Goal: Navigation & Orientation: Understand site structure

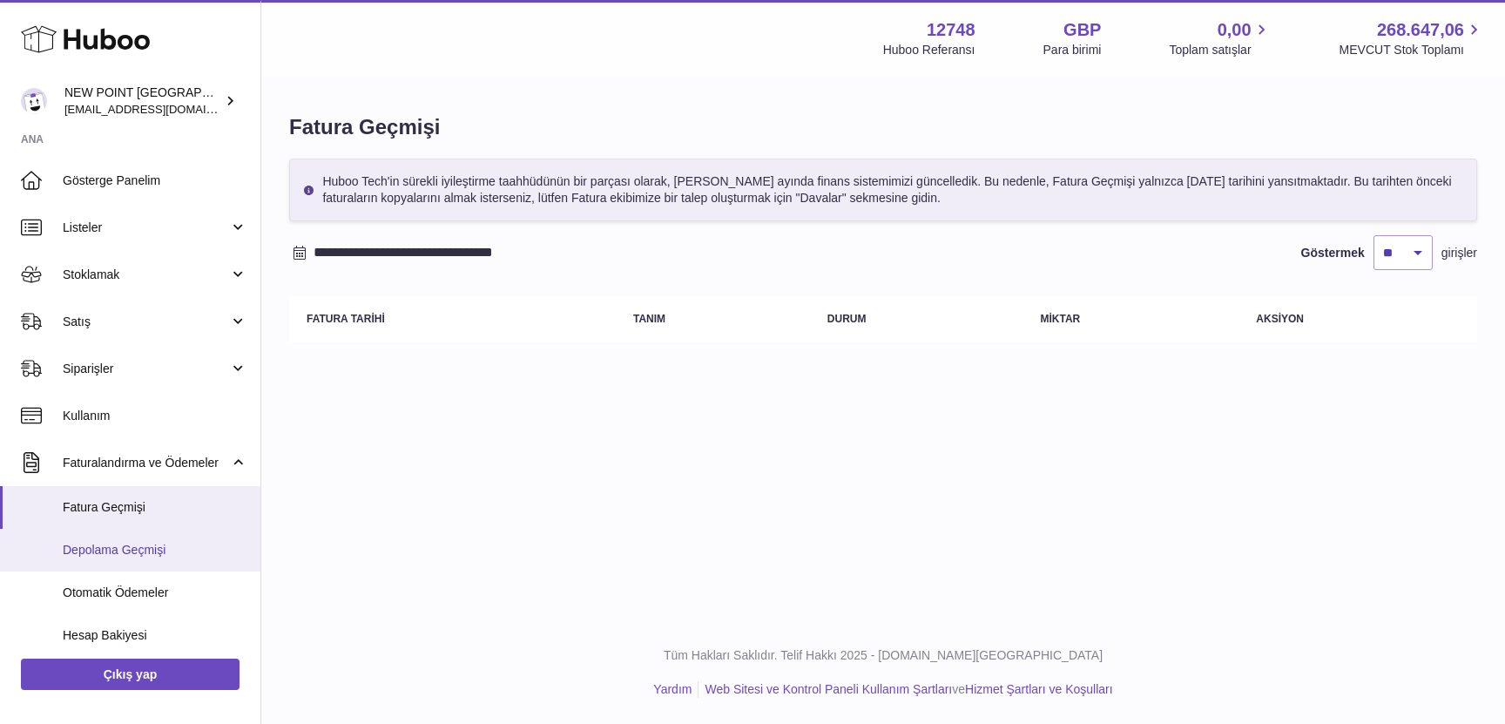
drag, startPoint x: 0, startPoint y: 0, endPoint x: 152, endPoint y: 542, distance: 562.8
click at [152, 543] on font "Depolama Geçmişi" at bounding box center [114, 550] width 103 height 14
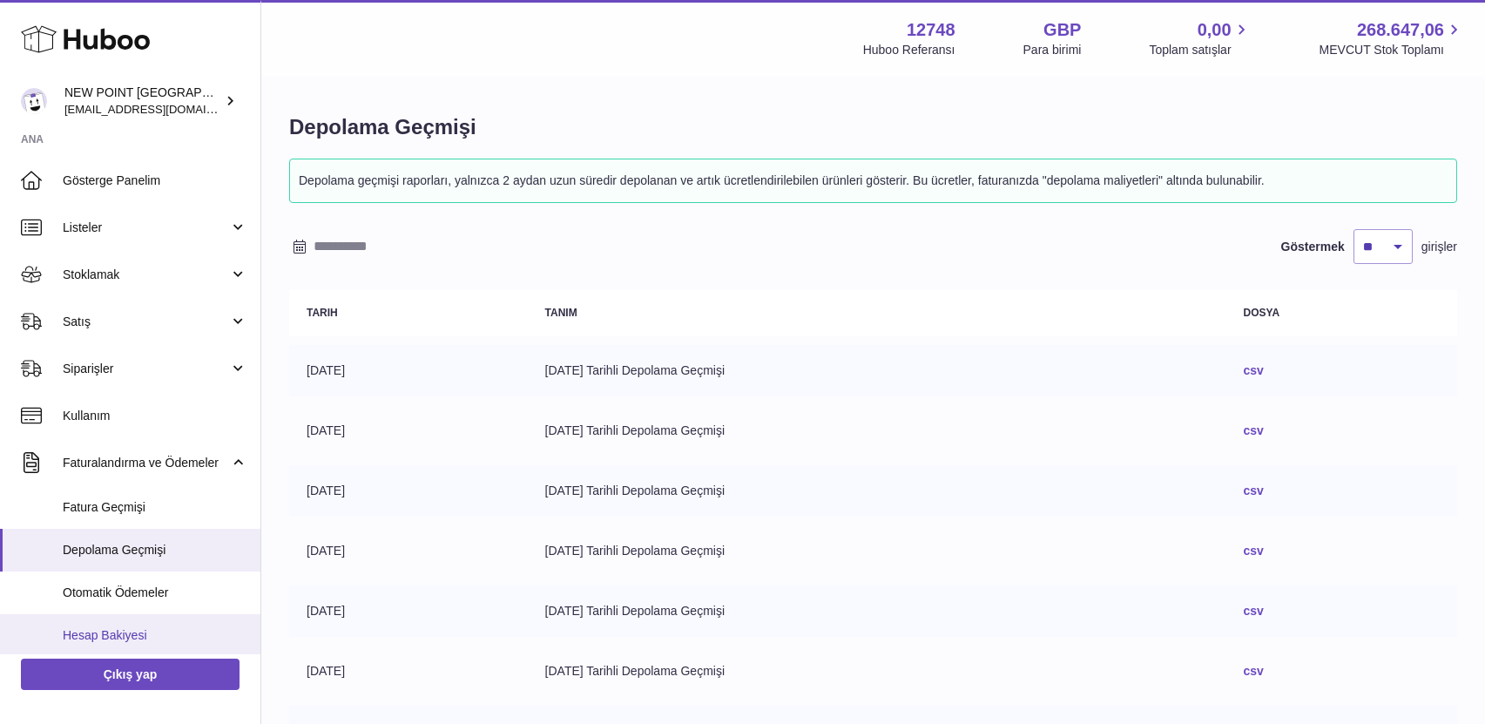
scroll to position [131, 0]
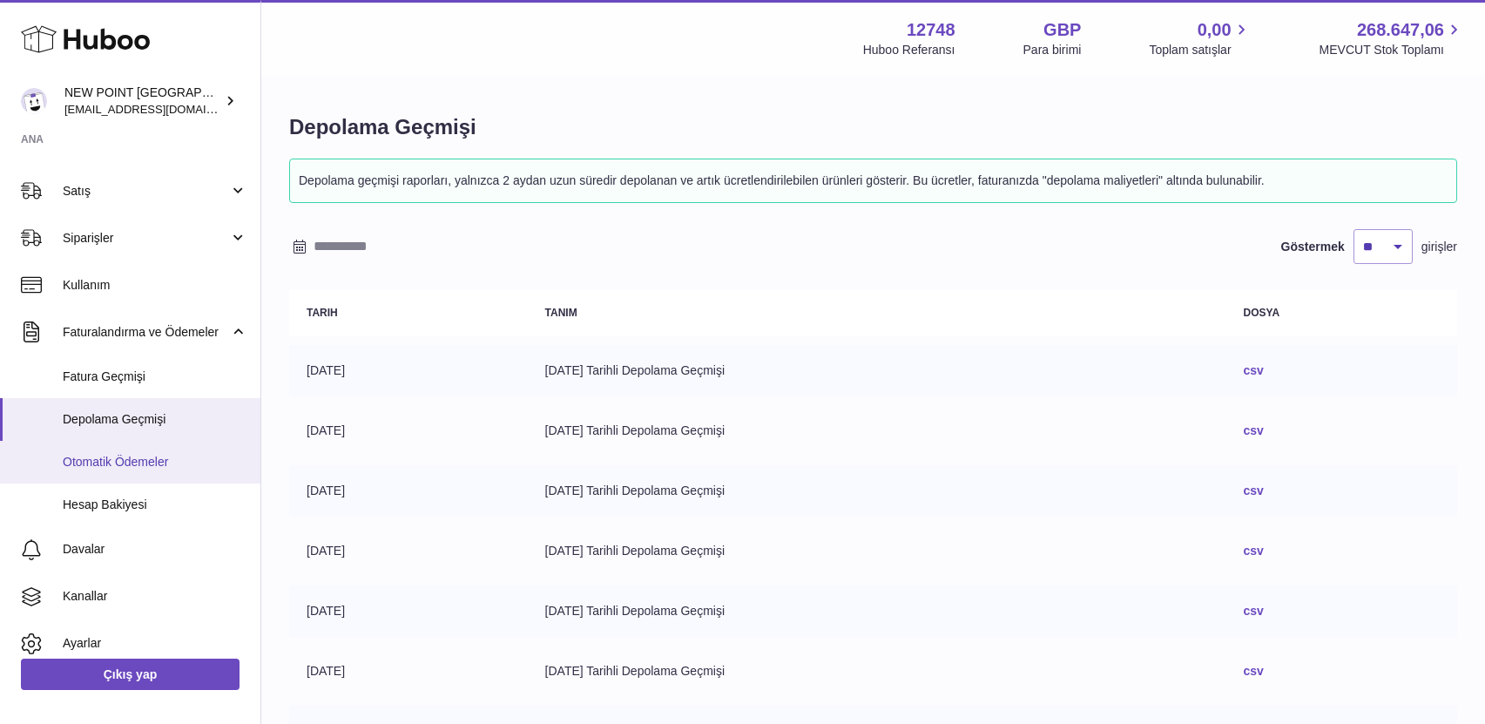
click at [168, 459] on font "Otomatik Ödemeler" at bounding box center [115, 462] width 105 height 14
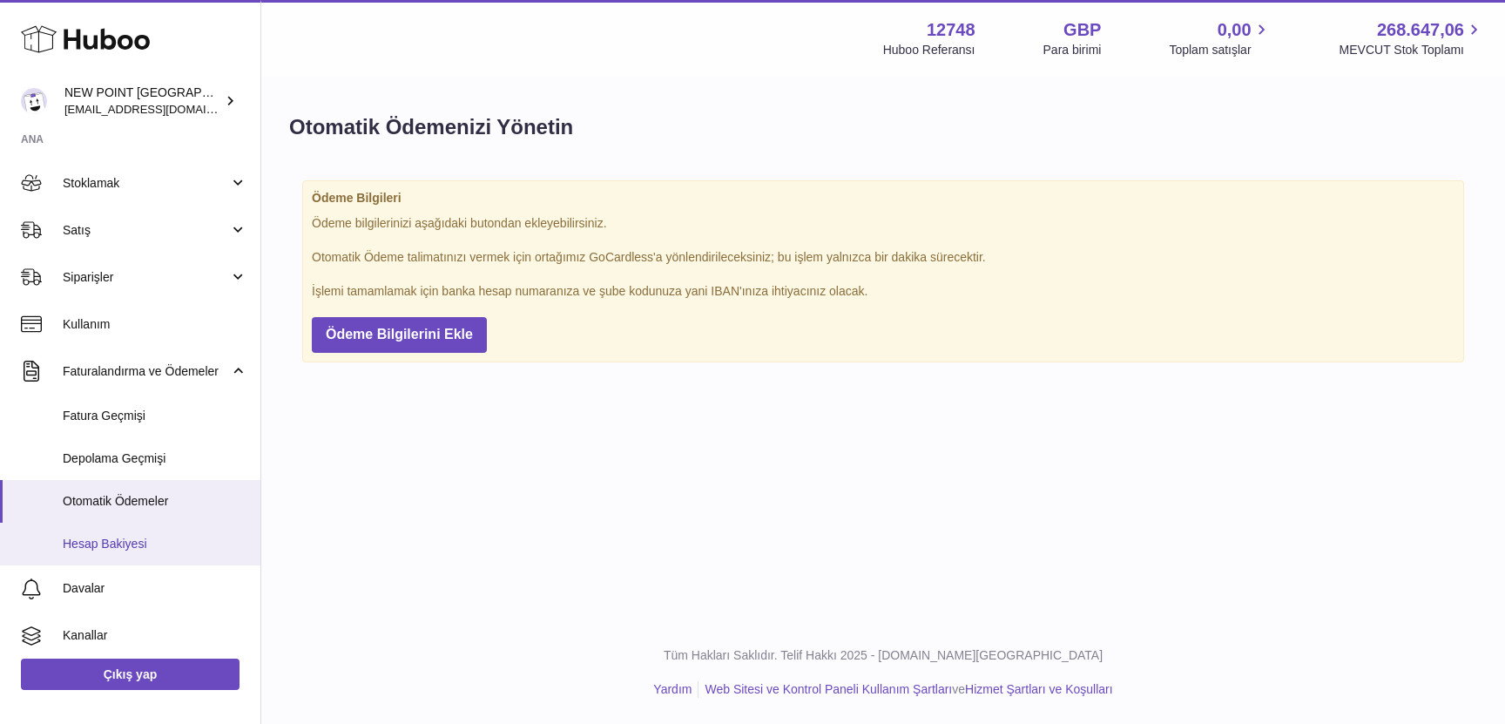
scroll to position [131, 0]
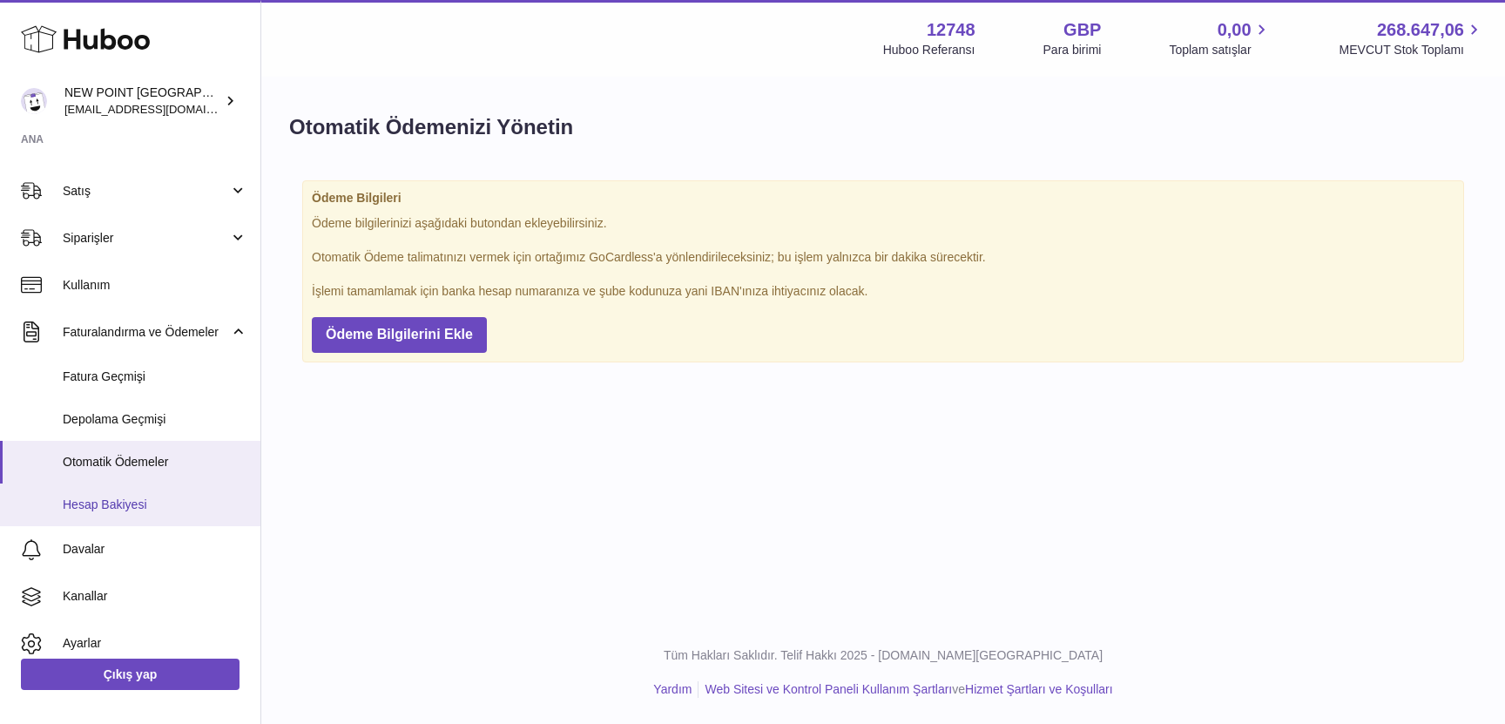
click at [165, 514] on link "Hesap Bakiyesi" at bounding box center [130, 504] width 260 height 43
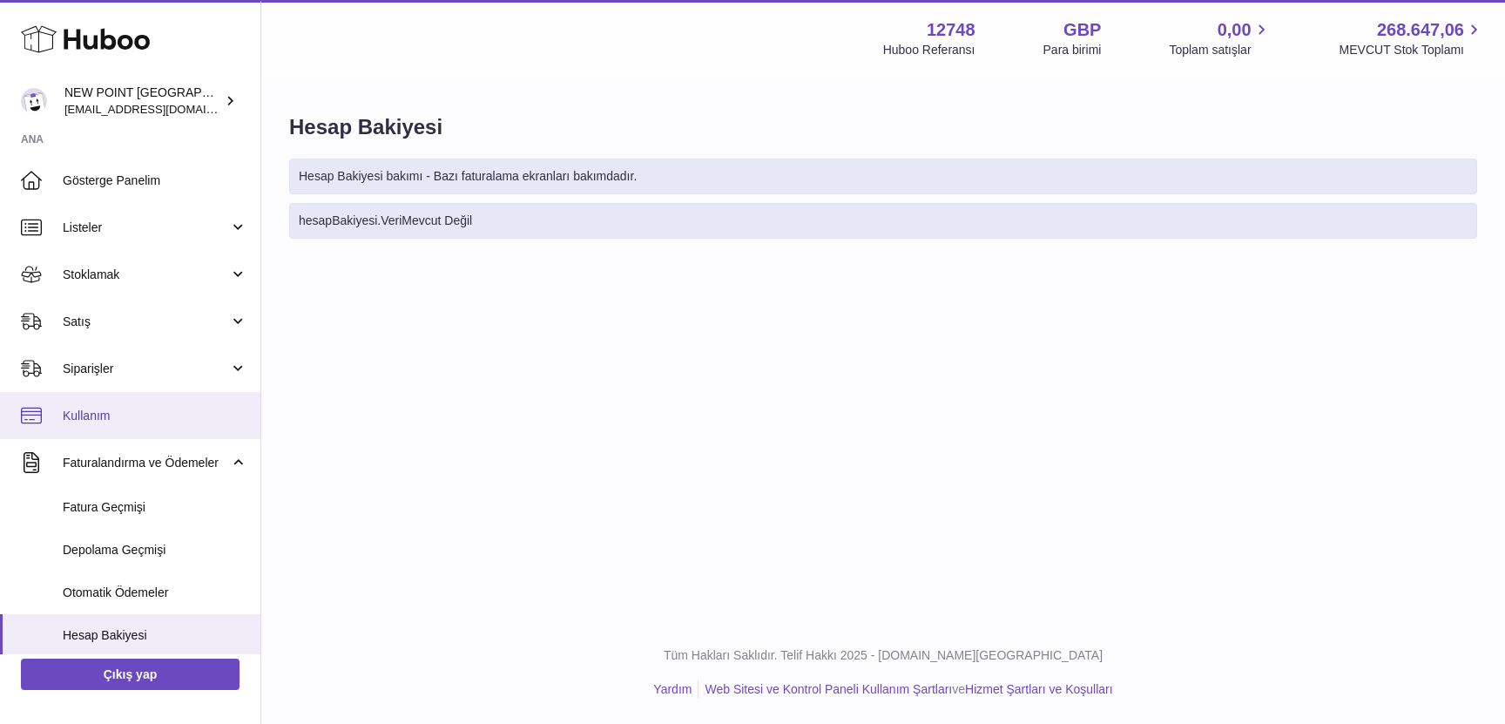
click at [147, 413] on span "Kullanım" at bounding box center [155, 416] width 185 height 17
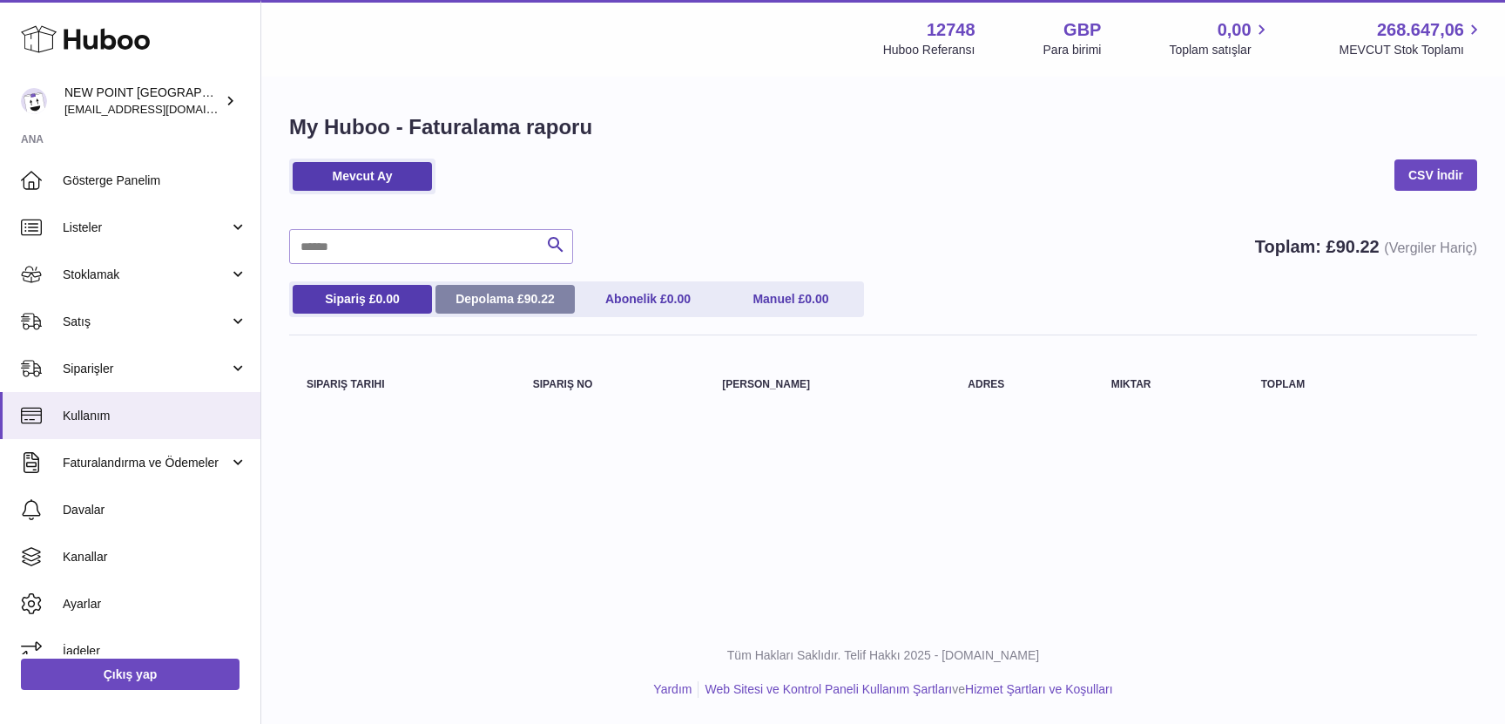
click at [553, 303] on font "90.22" at bounding box center [539, 299] width 30 height 14
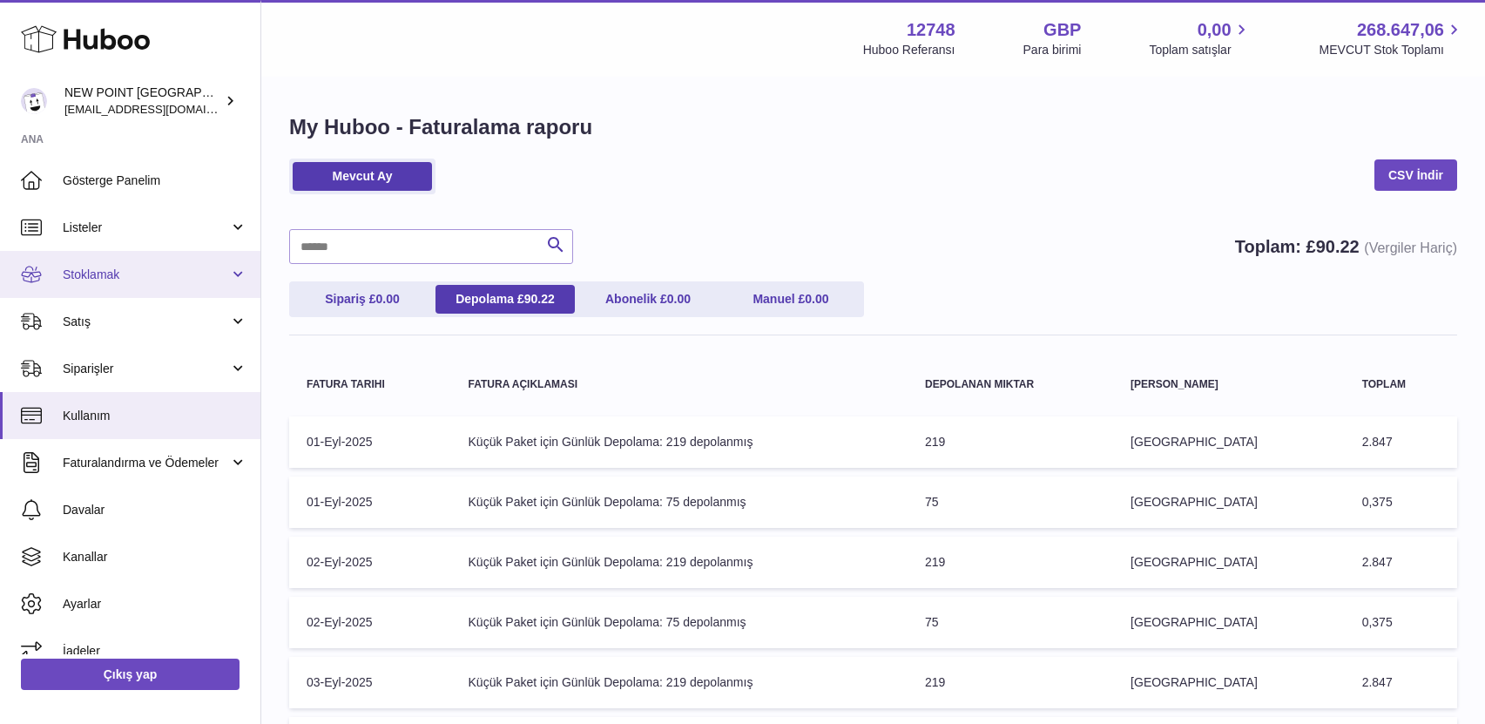
click at [161, 256] on link "Stoklamak" at bounding box center [130, 274] width 260 height 47
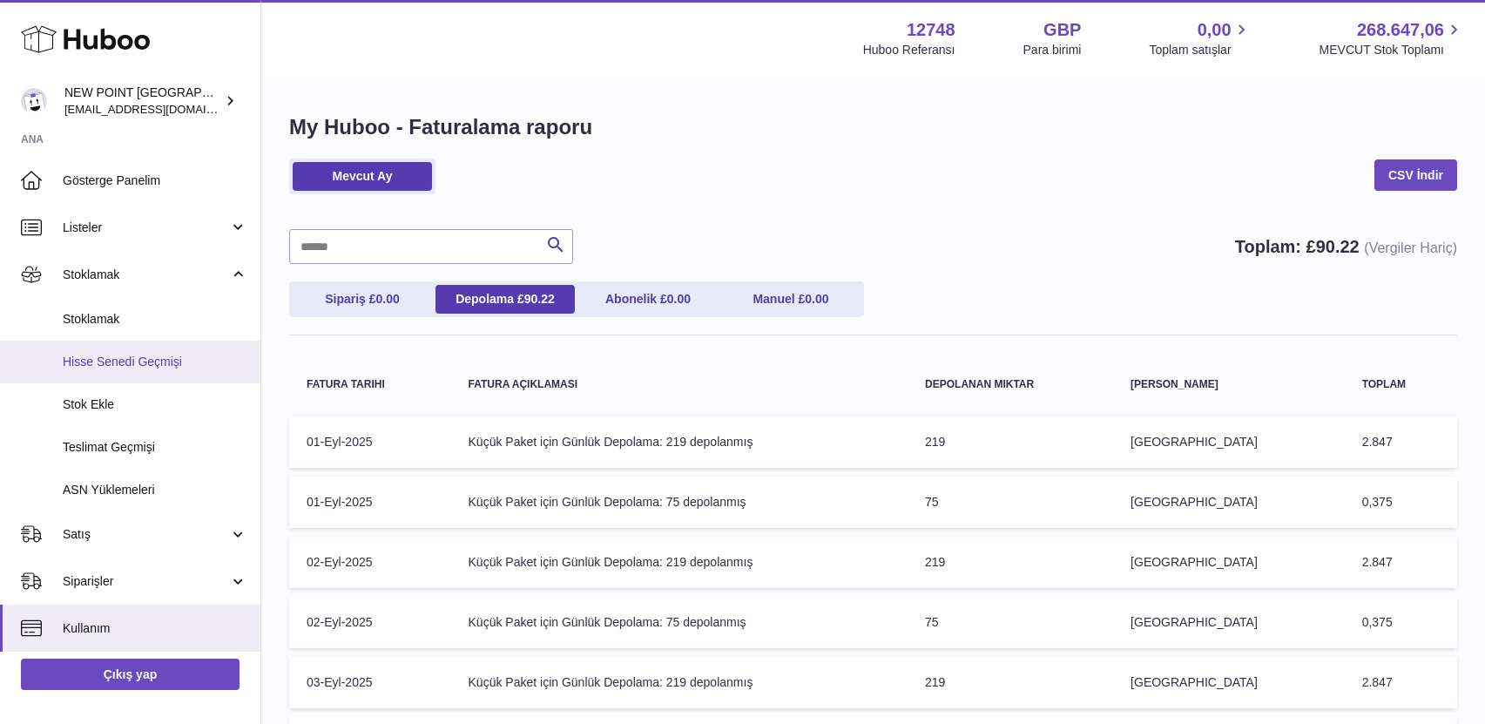
click at [159, 352] on link "Hisse Senedi Geçmişi" at bounding box center [130, 362] width 260 height 43
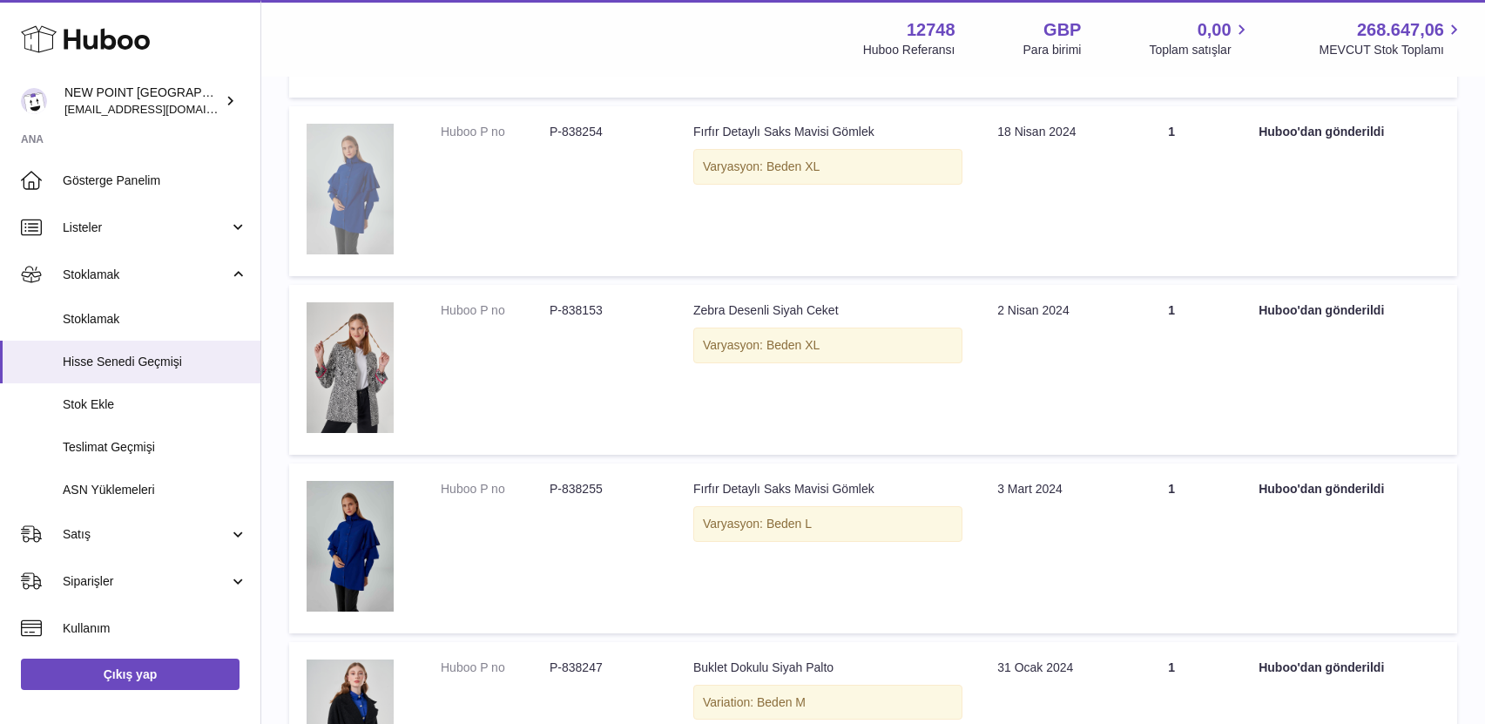
scroll to position [392, 0]
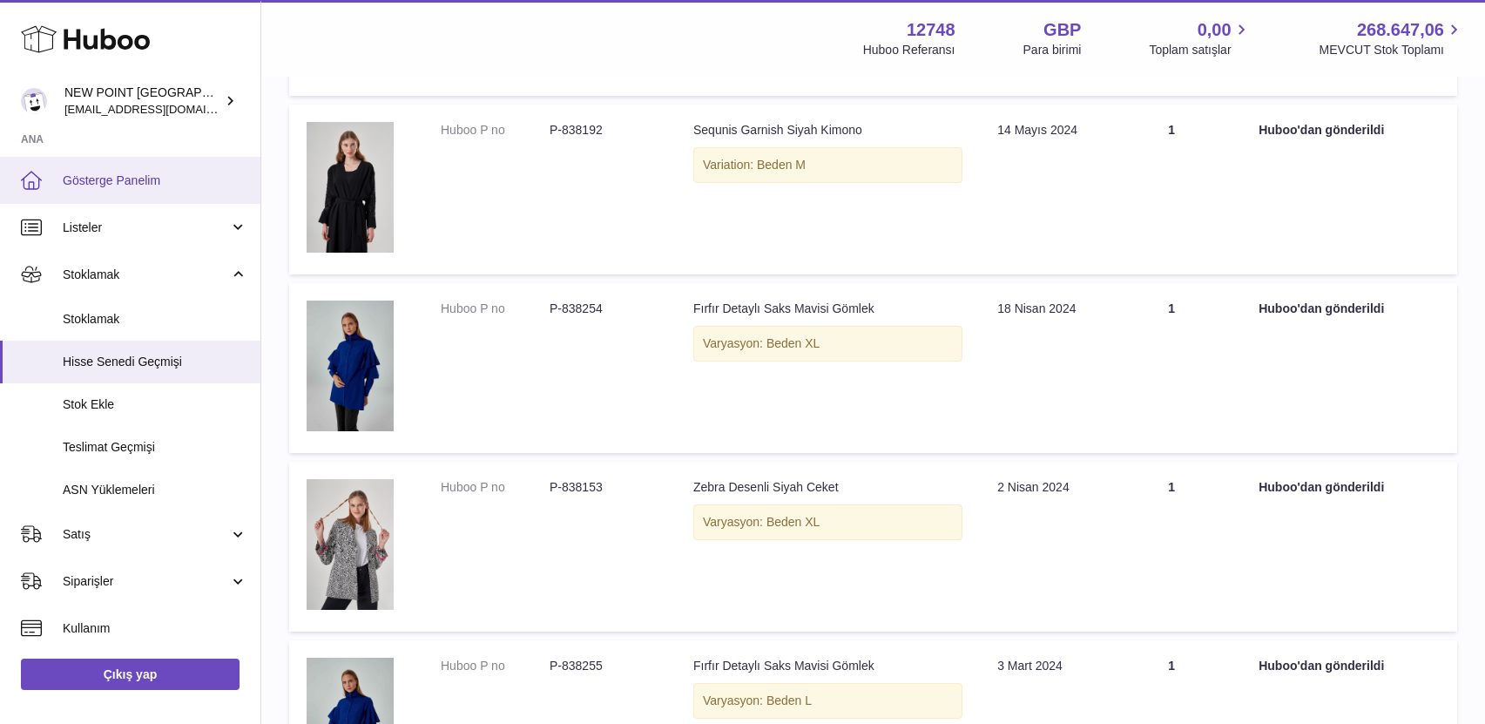
click at [144, 188] on link "Gösterge Panelim" at bounding box center [130, 180] width 260 height 47
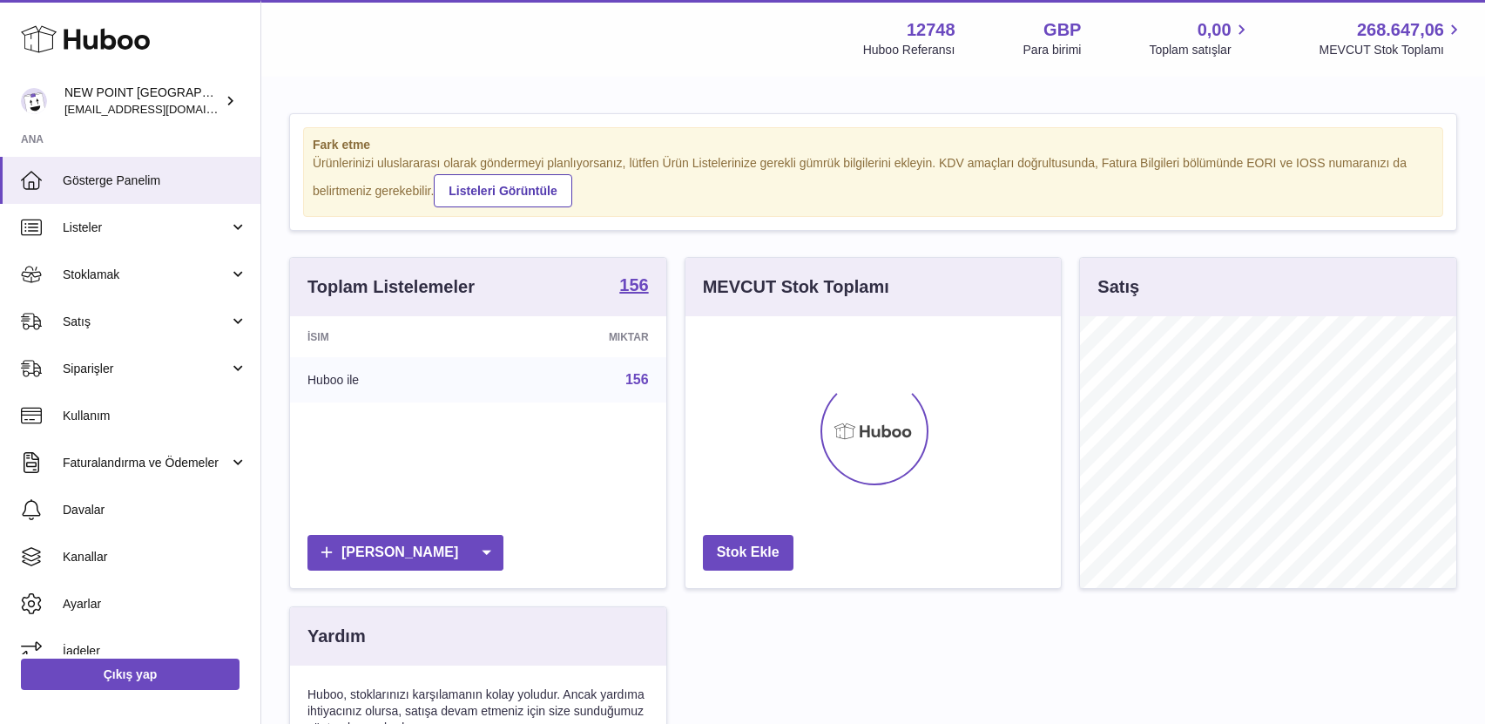
scroll to position [272, 375]
